Goal: Task Accomplishment & Management: Use online tool/utility

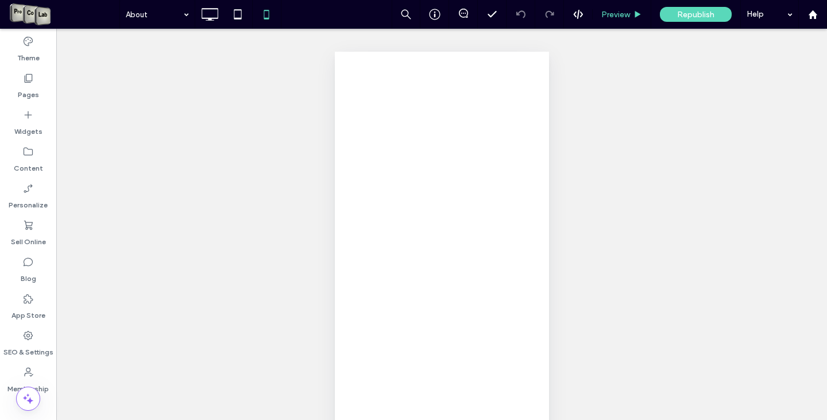
click at [627, 14] on span "Preview" at bounding box center [616, 15] width 29 height 10
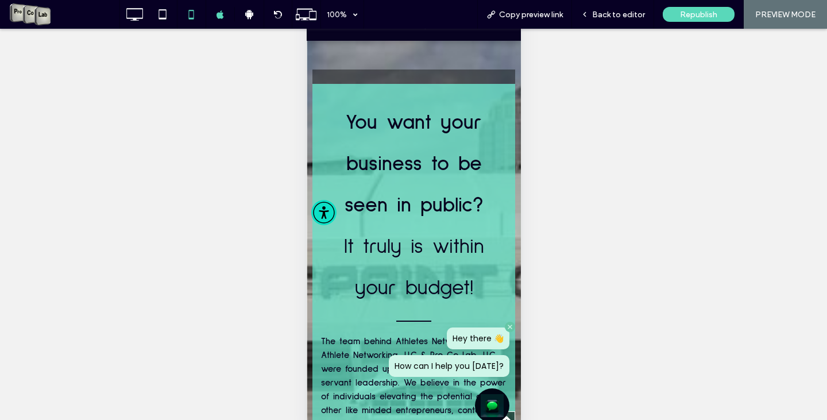
scroll to position [7852, 0]
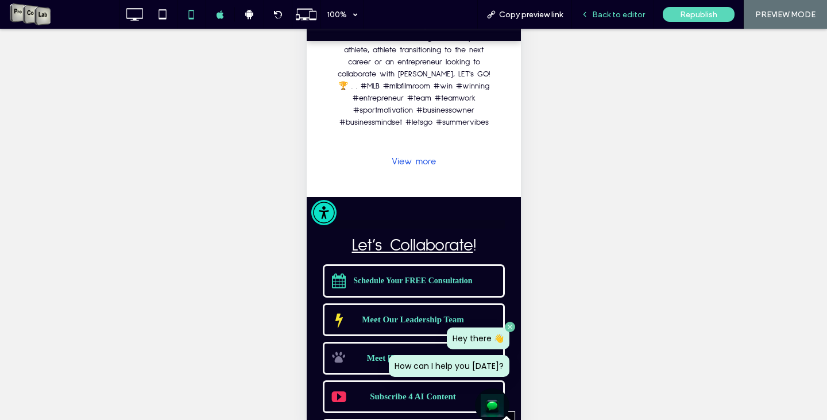
click at [608, 6] on div "Back to editor" at bounding box center [613, 14] width 82 height 29
click at [618, 14] on span "Back to editor" at bounding box center [618, 15] width 53 height 10
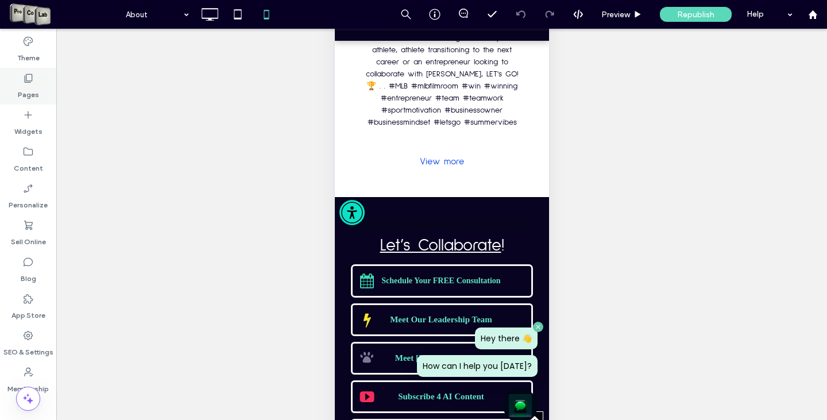
click at [36, 87] on label "Pages" at bounding box center [28, 92] width 21 height 16
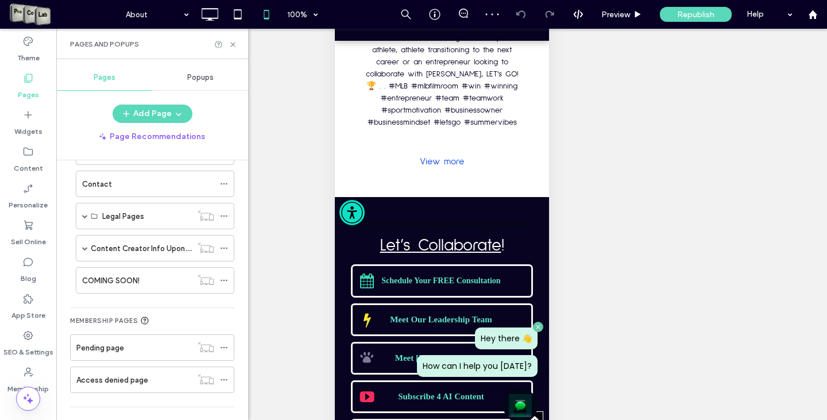
scroll to position [169, 0]
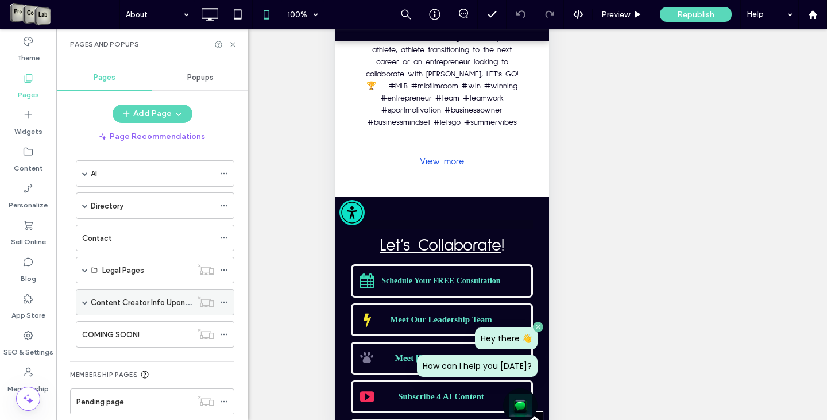
click at [87, 300] on span at bounding box center [85, 302] width 6 height 6
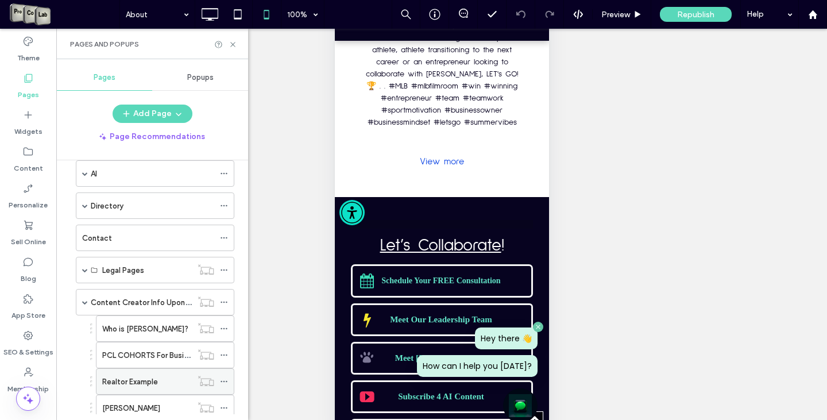
click at [164, 386] on div "Realtor Example" at bounding box center [147, 382] width 90 height 12
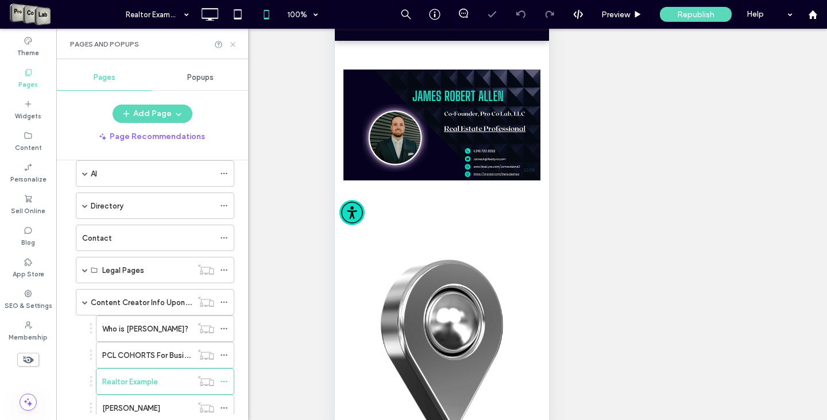
click at [230, 42] on icon at bounding box center [233, 44] width 9 height 9
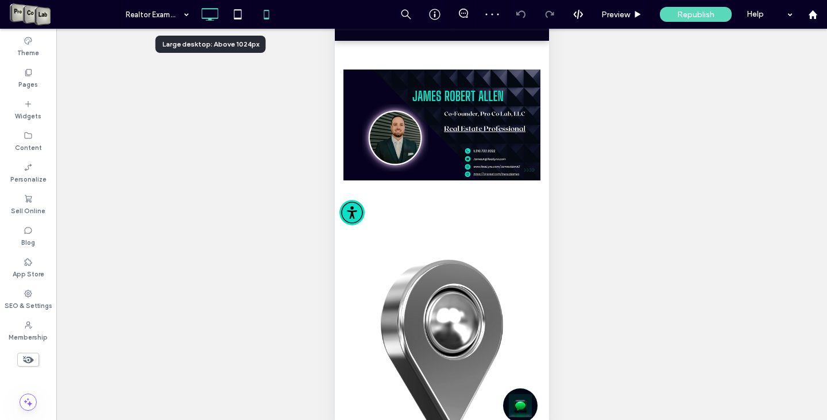
click at [219, 17] on icon at bounding box center [209, 14] width 23 height 23
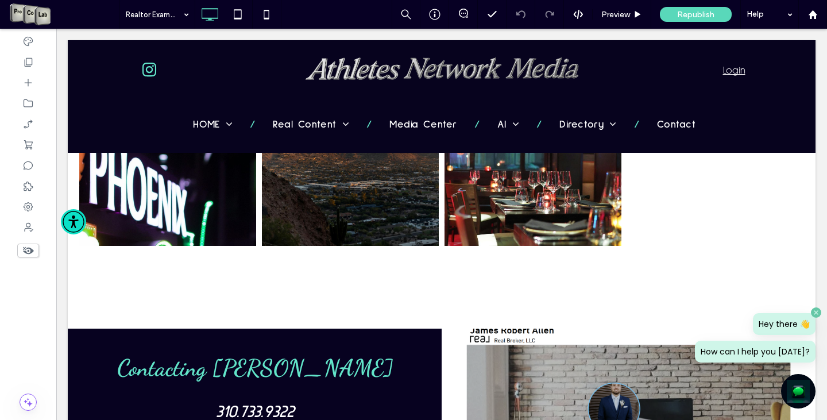
scroll to position [2086, 0]
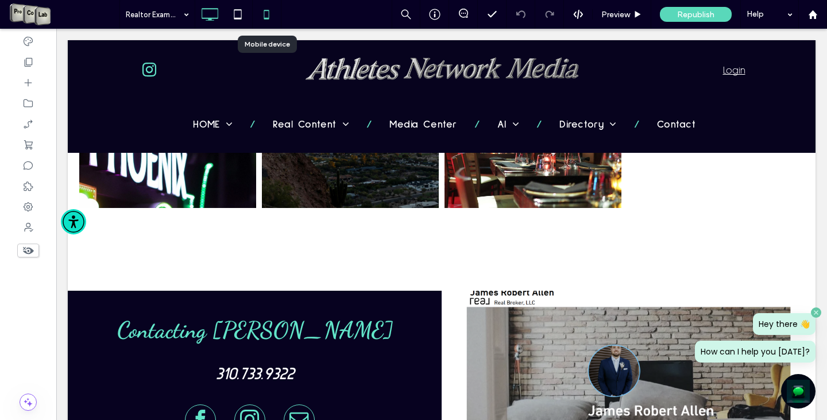
click at [268, 16] on icon at bounding box center [266, 14] width 23 height 23
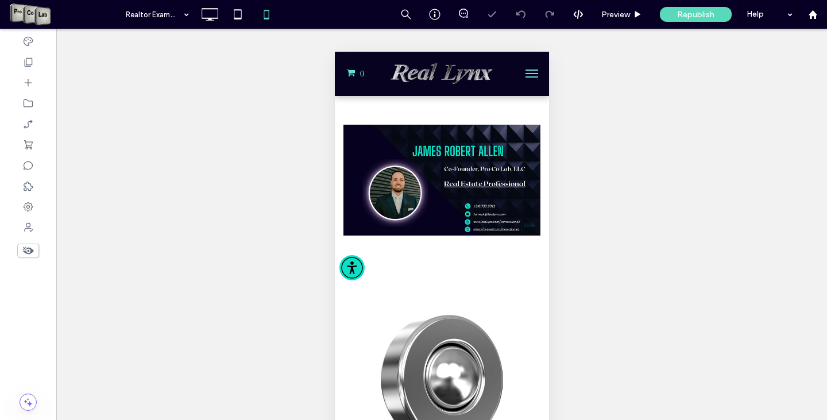
scroll to position [0, 0]
click at [619, 14] on span "Preview" at bounding box center [616, 15] width 29 height 10
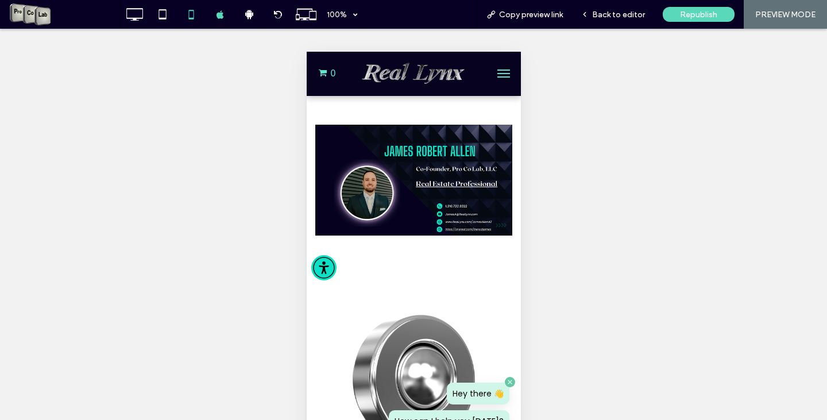
click at [492, 74] on button "menu" at bounding box center [503, 73] width 23 height 23
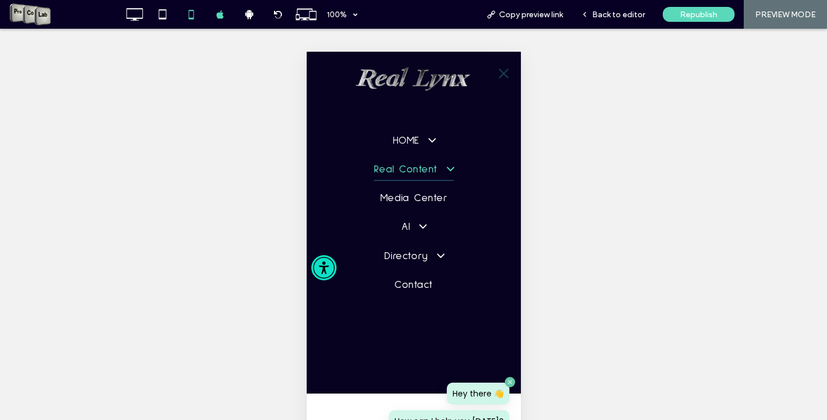
click at [418, 167] on span "Real Content" at bounding box center [412, 170] width 79 height 22
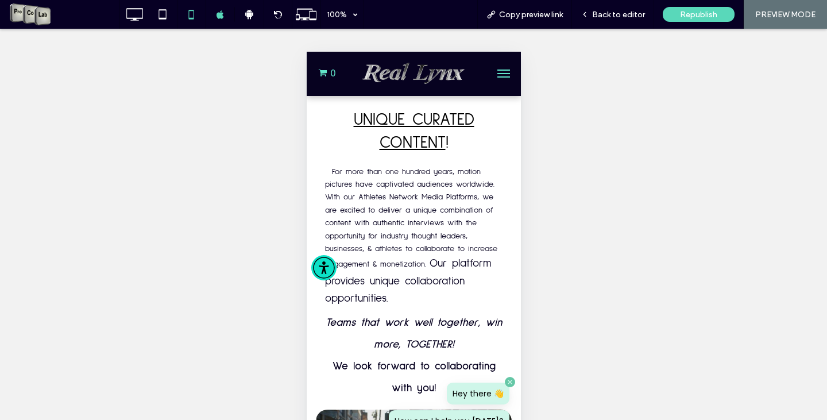
scroll to position [102, 0]
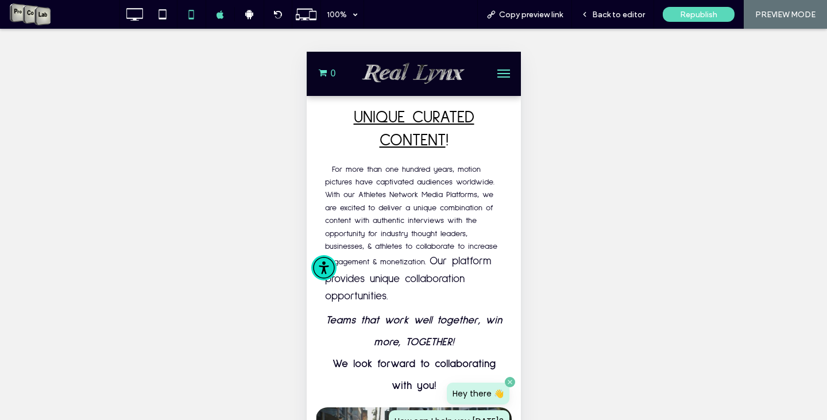
click at [407, 114] on span "UNIQUE CURATED CONTENT" at bounding box center [413, 129] width 121 height 40
click at [615, 14] on span "Back to editor" at bounding box center [618, 15] width 53 height 10
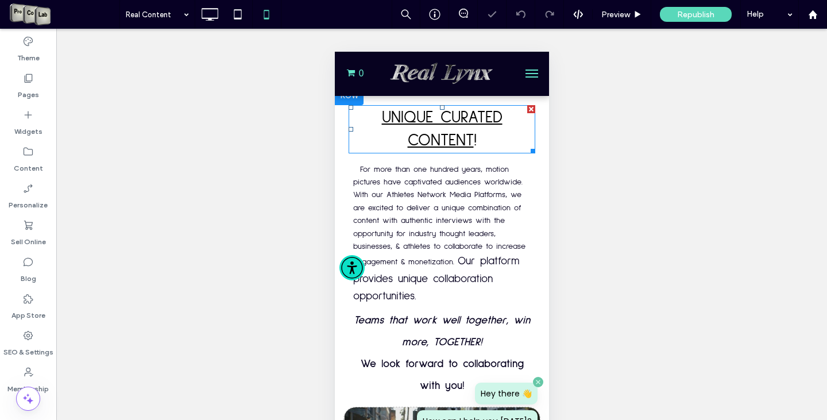
click at [434, 115] on span "UNIQUE CURATED CONTENT" at bounding box center [442, 129] width 121 height 40
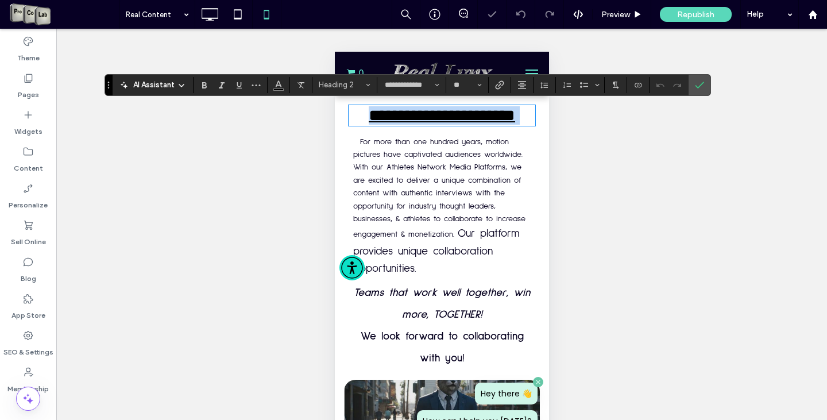
type input "**********"
type input "**"
click at [434, 118] on span "**********" at bounding box center [441, 115] width 147 height 17
click at [437, 117] on span "**********" at bounding box center [441, 115] width 147 height 17
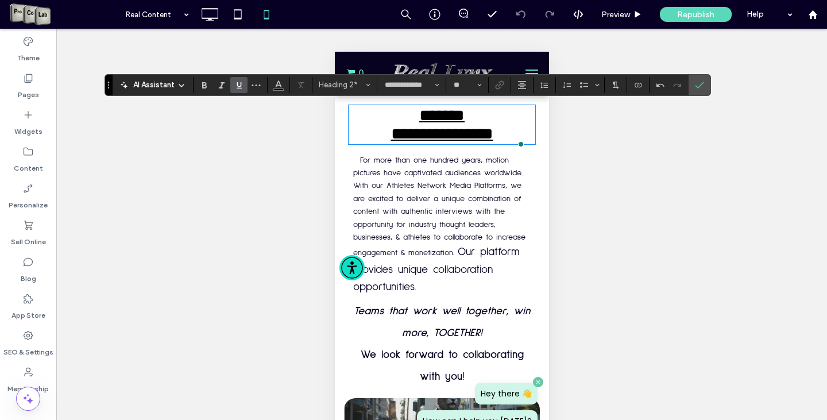
click at [440, 134] on span "**********" at bounding box center [442, 133] width 102 height 17
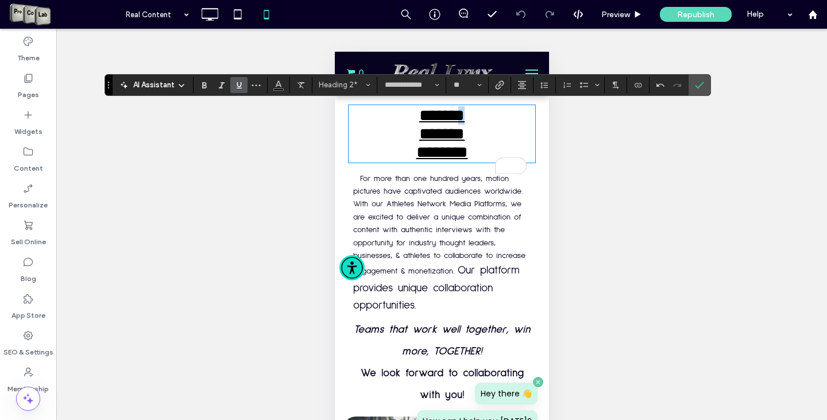
drag, startPoint x: 467, startPoint y: 118, endPoint x: 460, endPoint y: 118, distance: 6.9
click at [460, 118] on h2 "*******" at bounding box center [441, 115] width 187 height 18
click at [235, 87] on icon "Underline" at bounding box center [238, 84] width 9 height 9
click at [569, 140] on div "Unhide? Yes Unhide? Yes Unhide? Yes Unhide? Yes Unhide? Yes Unhide? Yes Unhide?…" at bounding box center [441, 239] width 771 height 420
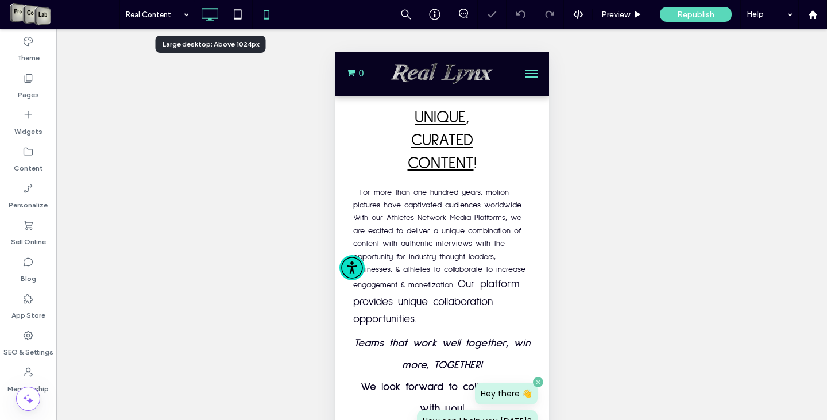
click at [216, 16] on icon at bounding box center [209, 14] width 23 height 23
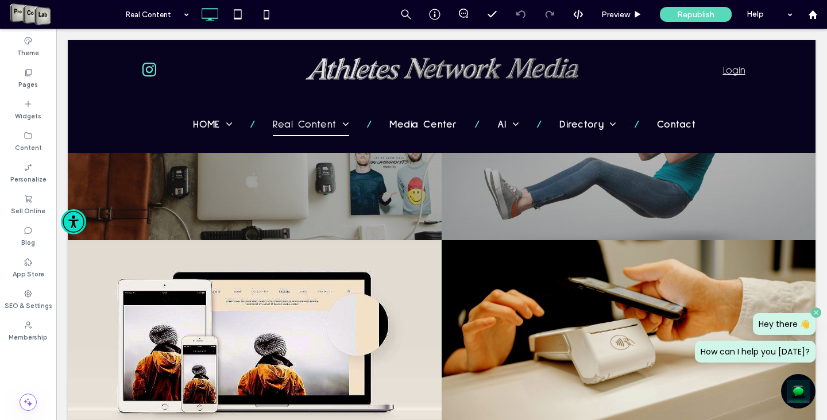
scroll to position [1839, 0]
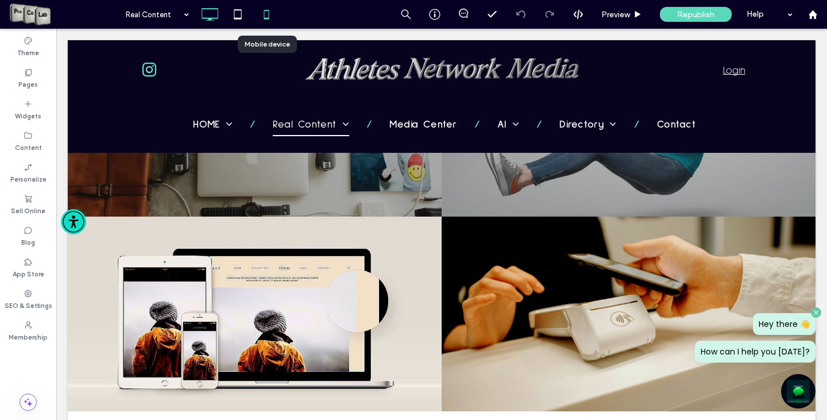
click at [269, 14] on icon at bounding box center [266, 14] width 23 height 23
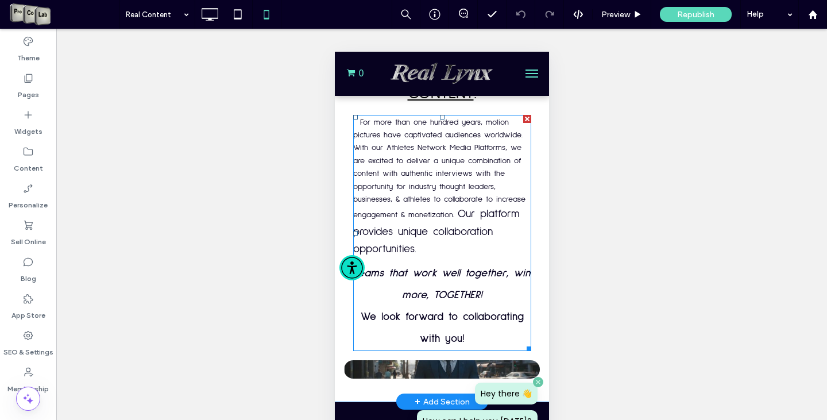
scroll to position [402, 0]
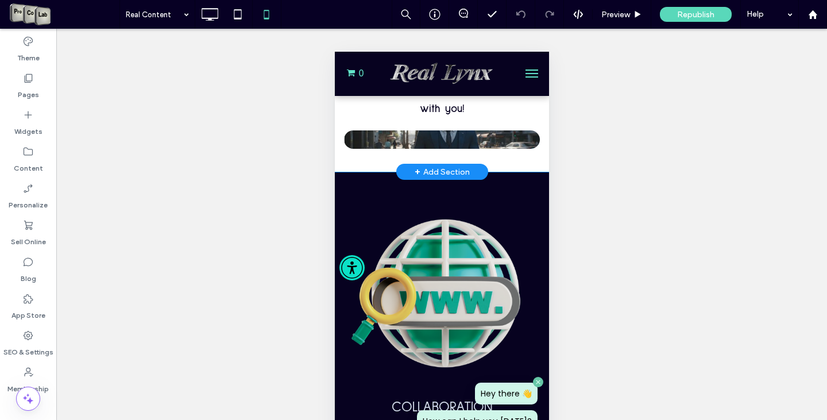
click at [462, 140] on div "Click To Paste" at bounding box center [442, 139] width 196 height 18
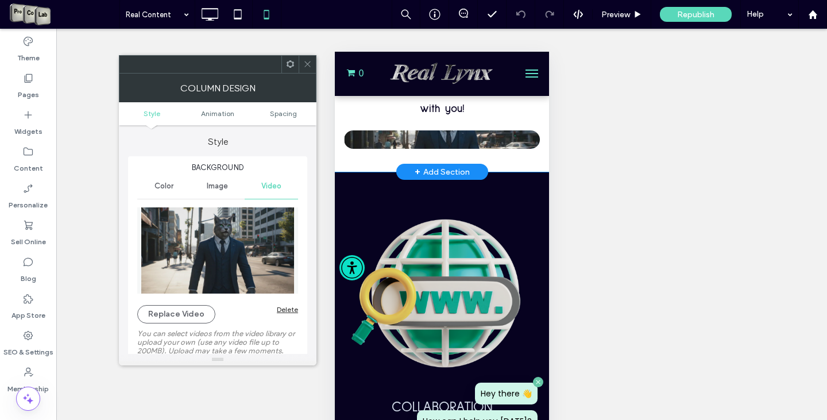
type input "**"
click at [309, 64] on icon at bounding box center [307, 64] width 9 height 9
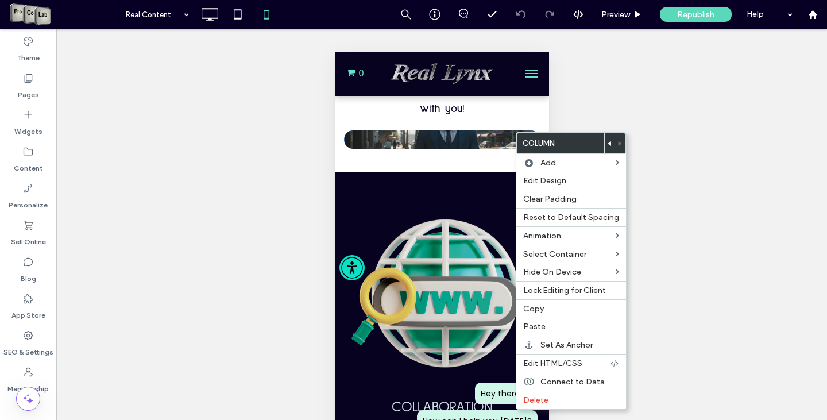
click at [519, 132] on div "Click To Paste" at bounding box center [442, 139] width 196 height 18
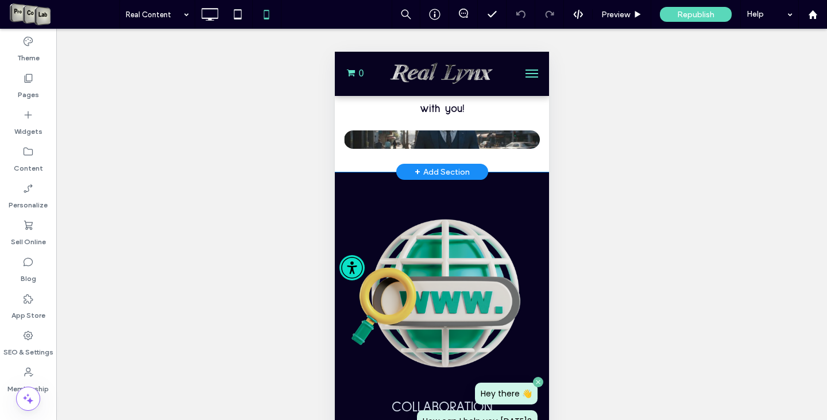
click at [513, 131] on div "Click To Paste" at bounding box center [442, 139] width 196 height 18
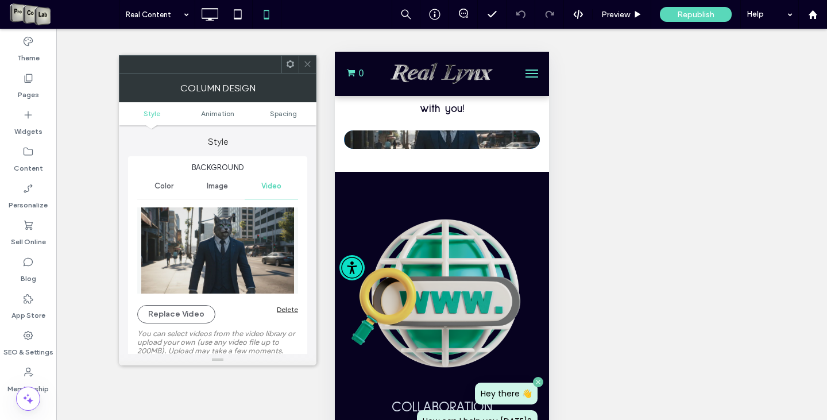
click at [305, 68] on span at bounding box center [307, 64] width 9 height 17
